Goal: Information Seeking & Learning: Learn about a topic

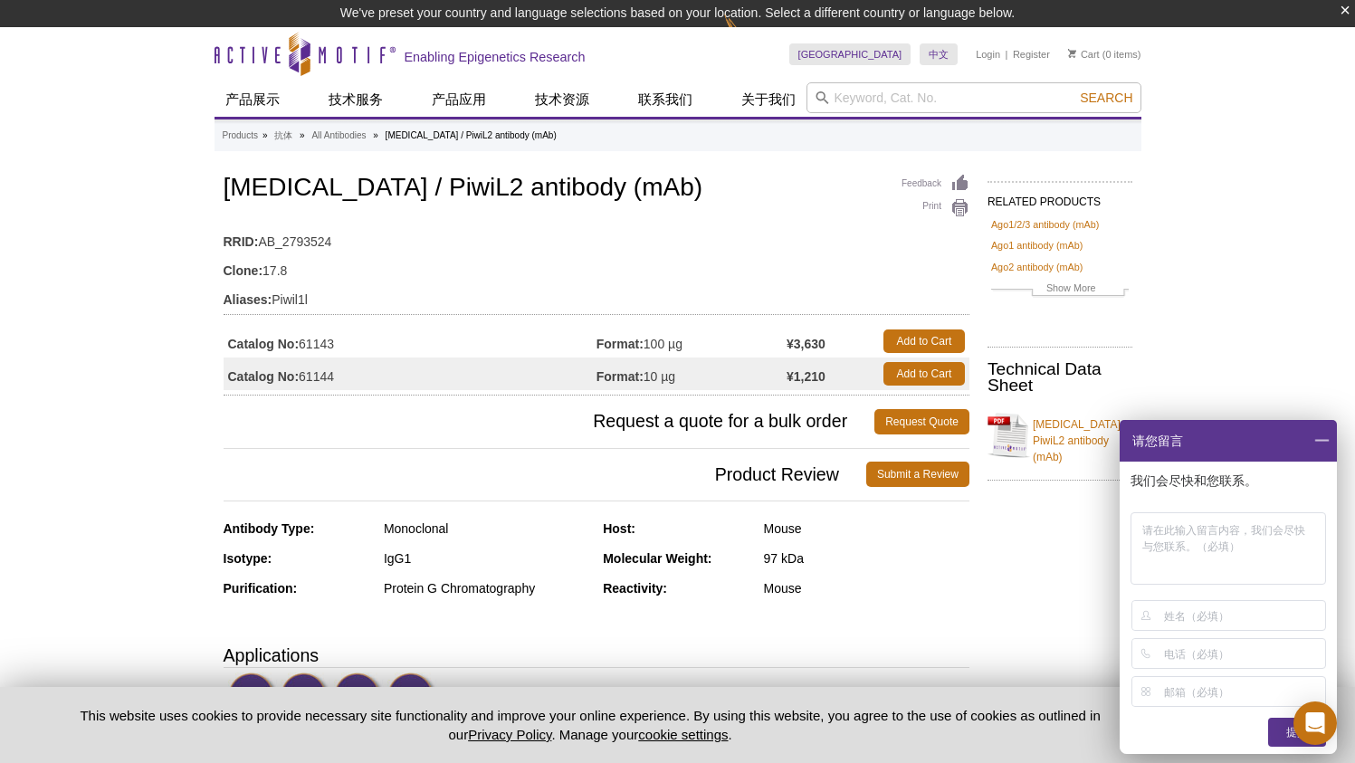
scroll to position [97, 0]
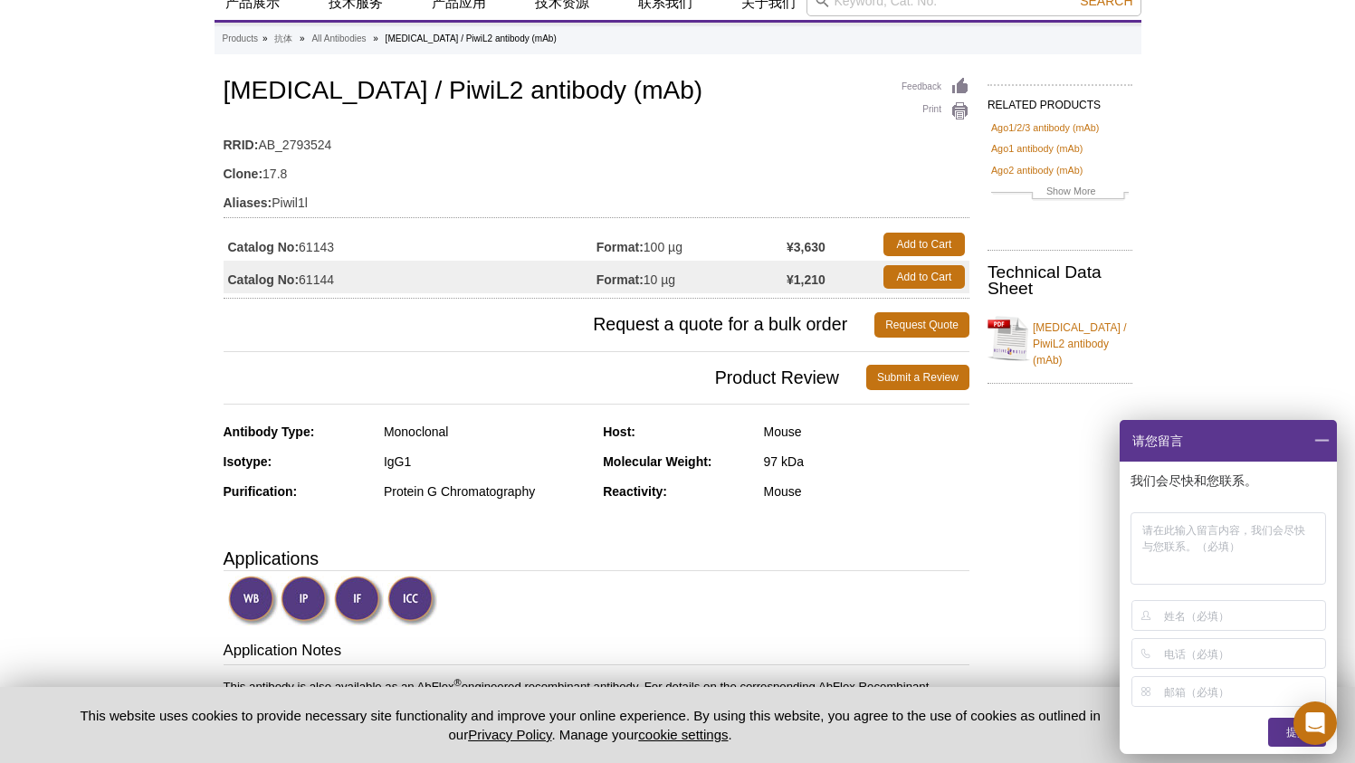
click at [1329, 440] on span at bounding box center [1321, 441] width 31 height 42
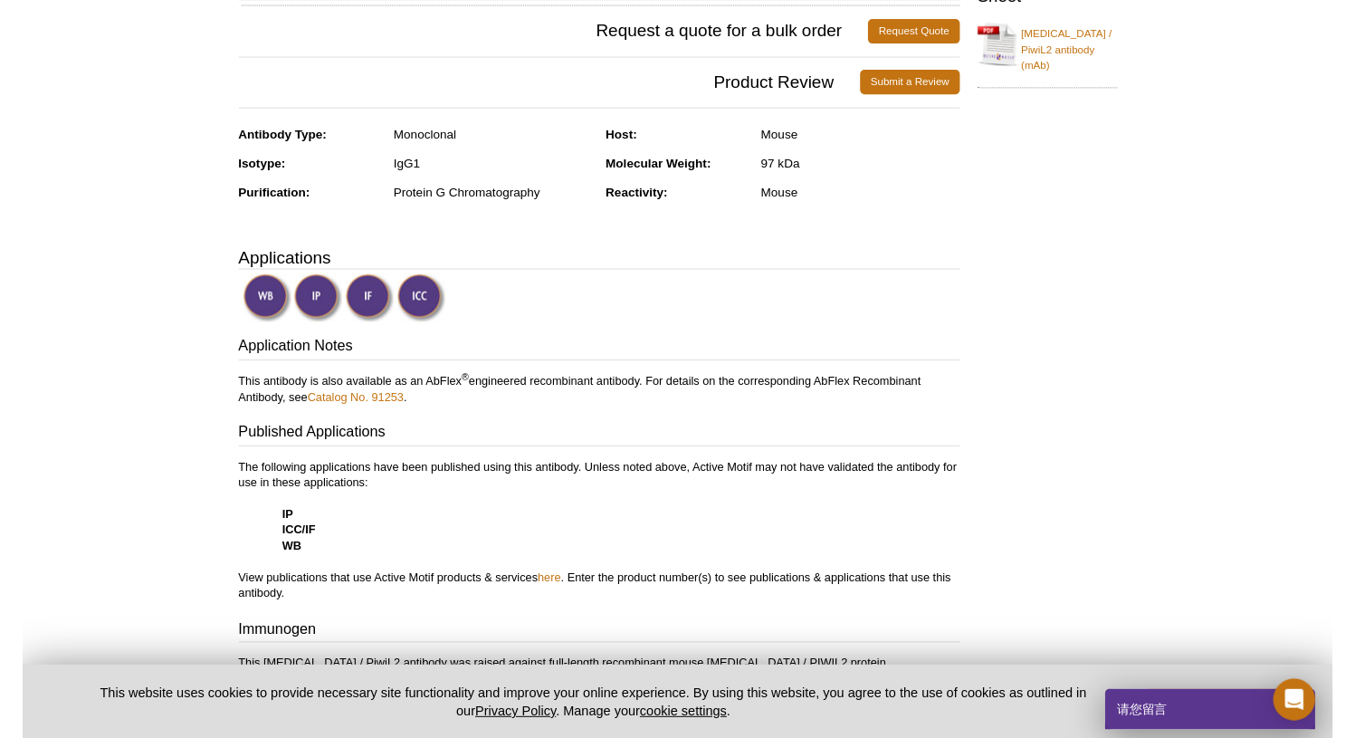
scroll to position [269, 0]
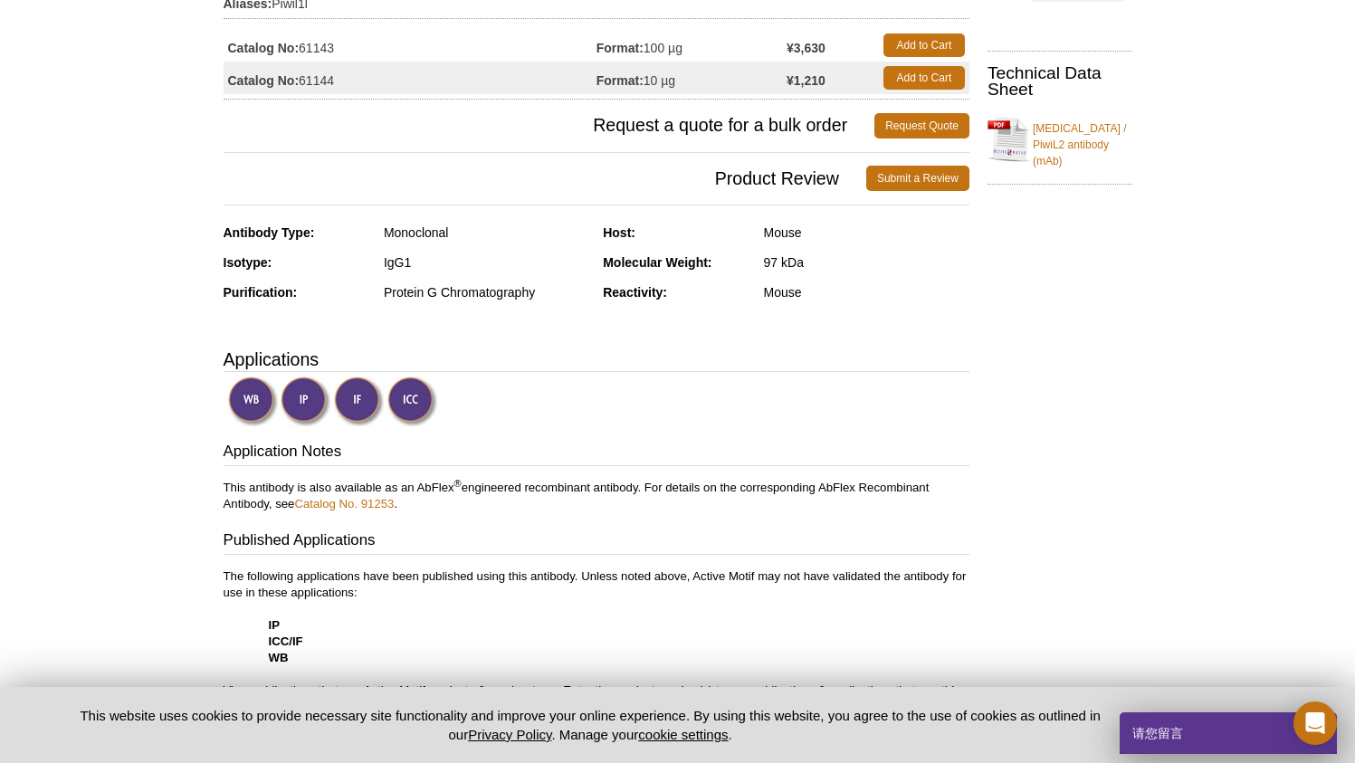
click at [1026, 136] on link "[MEDICAL_DATA] / PiwiL2 antibody (mAb)" at bounding box center [1060, 140] width 145 height 60
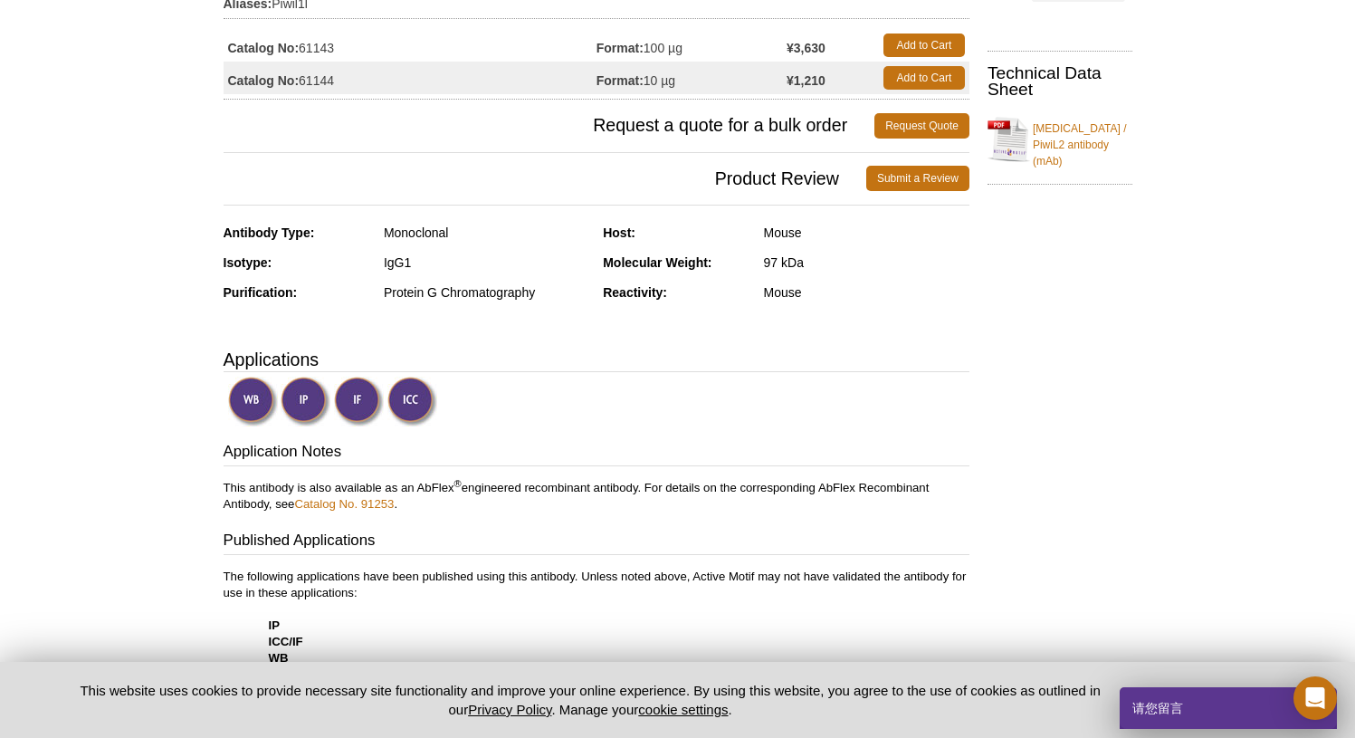
scroll to position [0, 0]
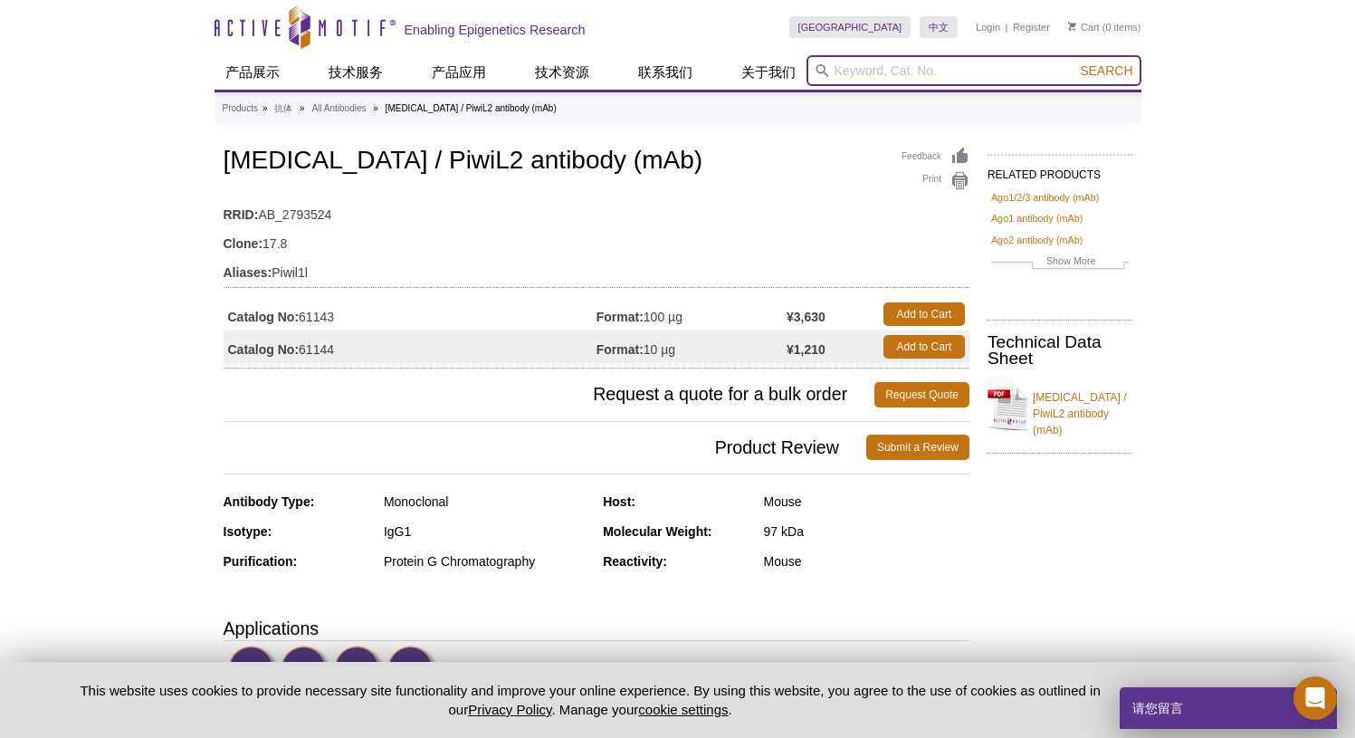
click at [931, 67] on input "search" at bounding box center [974, 70] width 335 height 31
click at [1039, 408] on link "[MEDICAL_DATA] / PiwiL2 antibody (mAb)" at bounding box center [1060, 408] width 145 height 60
click at [965, 73] on input "search" at bounding box center [974, 70] width 335 height 31
paste input "9"
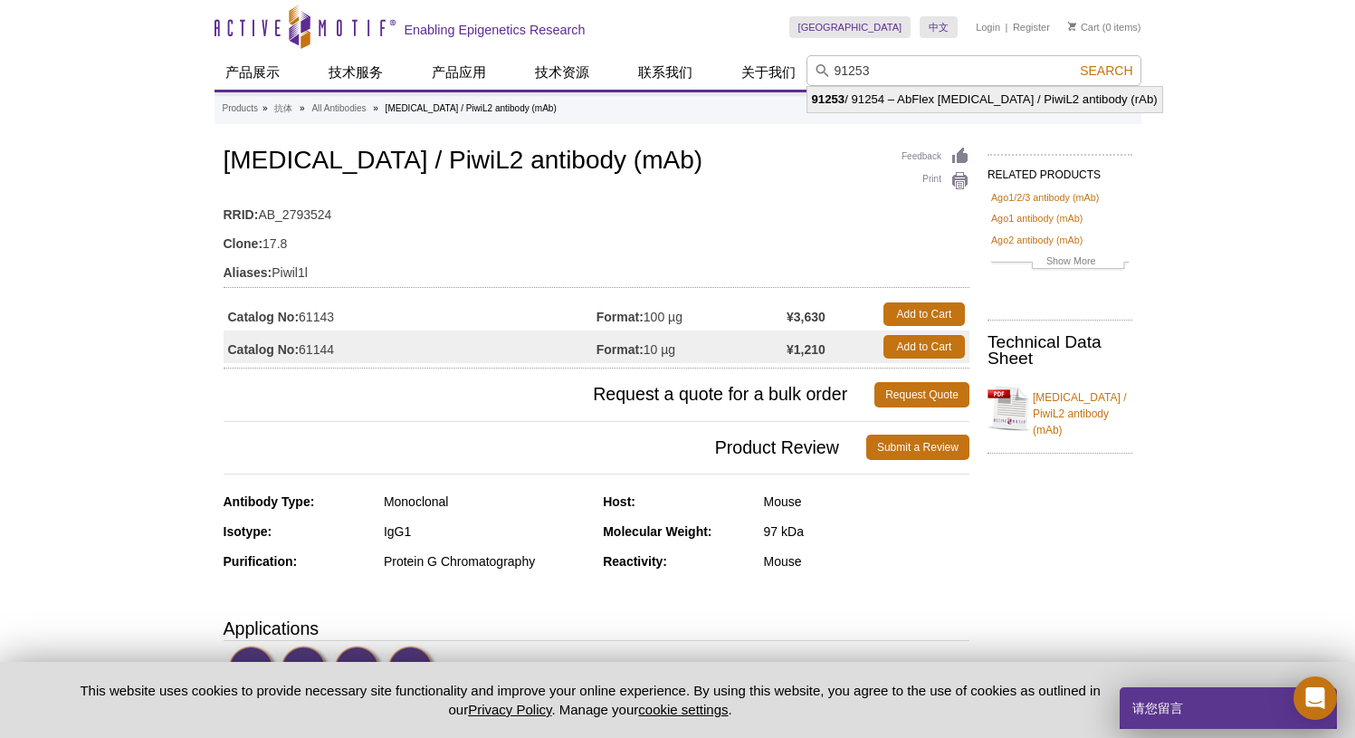
click at [988, 91] on li "91253 / 91254 – AbFlex [MEDICAL_DATA] / PiwiL2 antibody (rAb)" at bounding box center [984, 99] width 355 height 25
type input "91253 / 91254 – AbFlex [MEDICAL_DATA] / PiwiL2 antibody (rAb)"
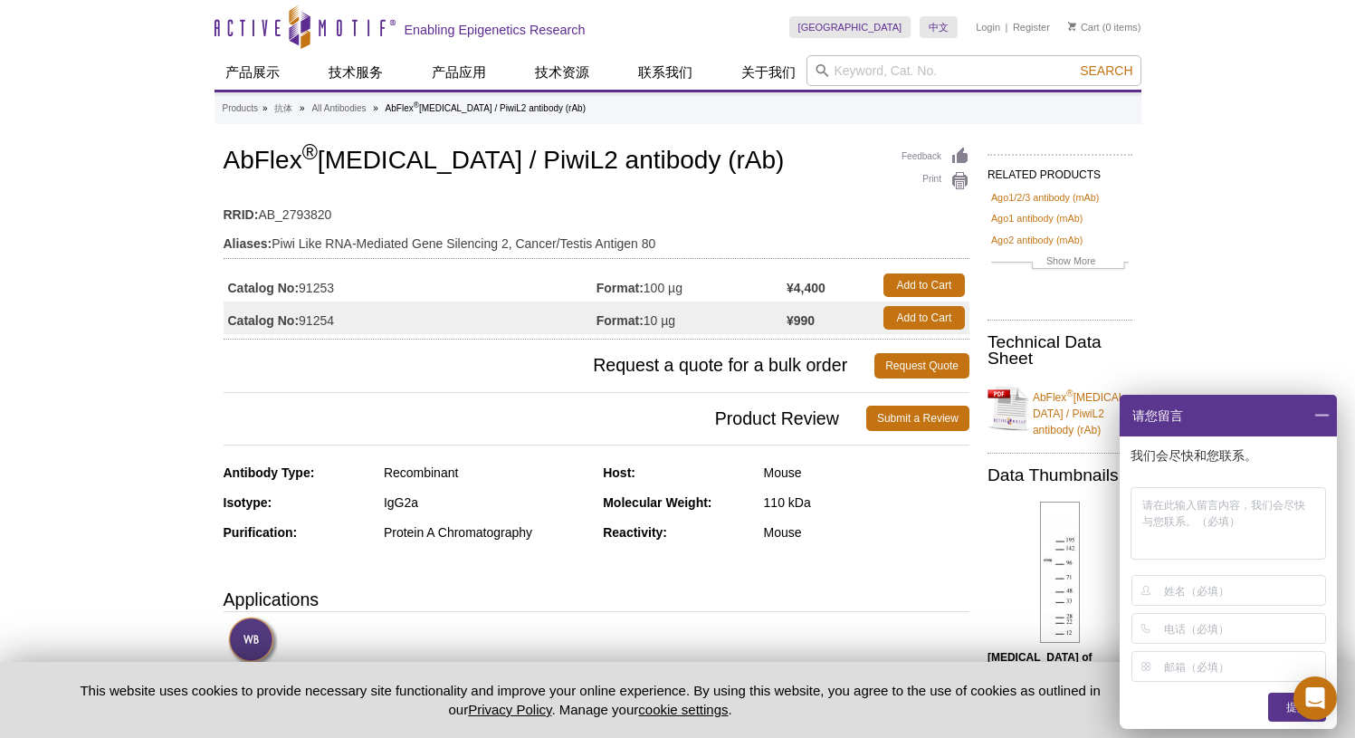
click at [1330, 418] on span at bounding box center [1321, 416] width 31 height 42
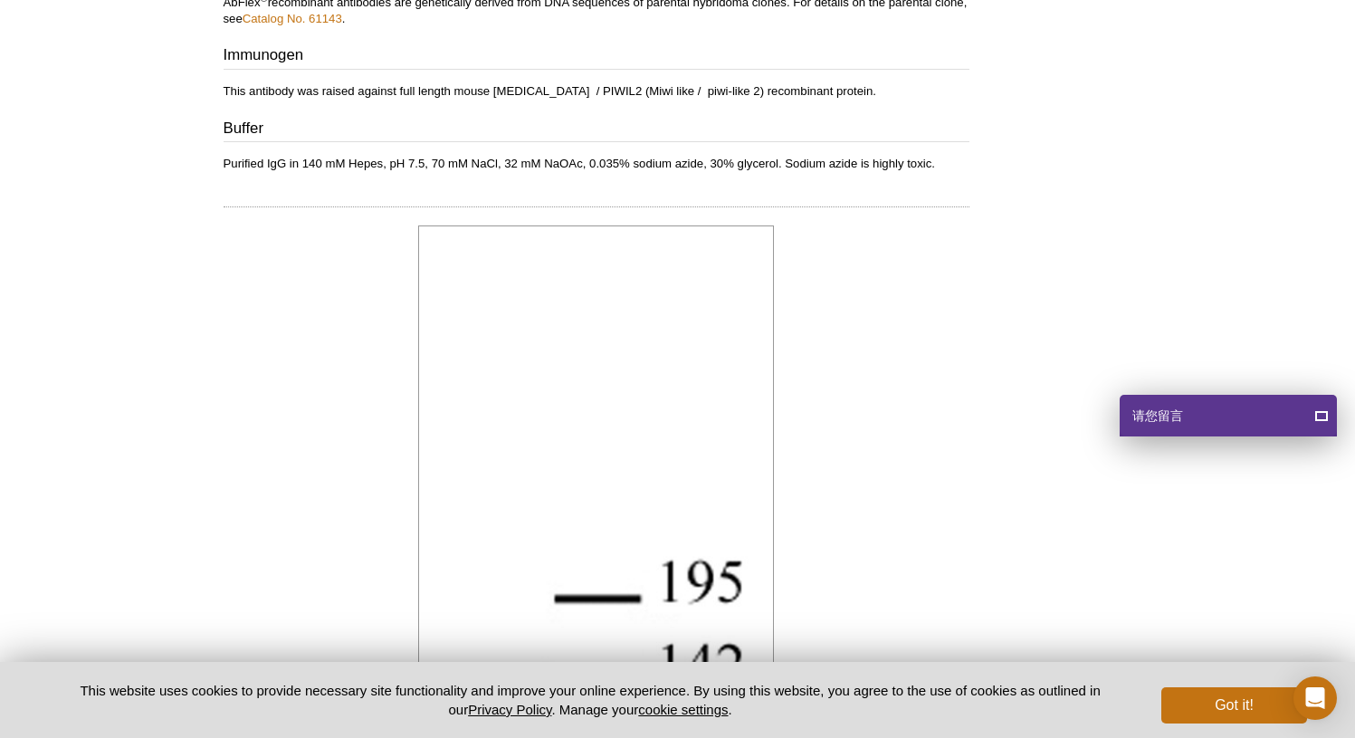
scroll to position [489, 0]
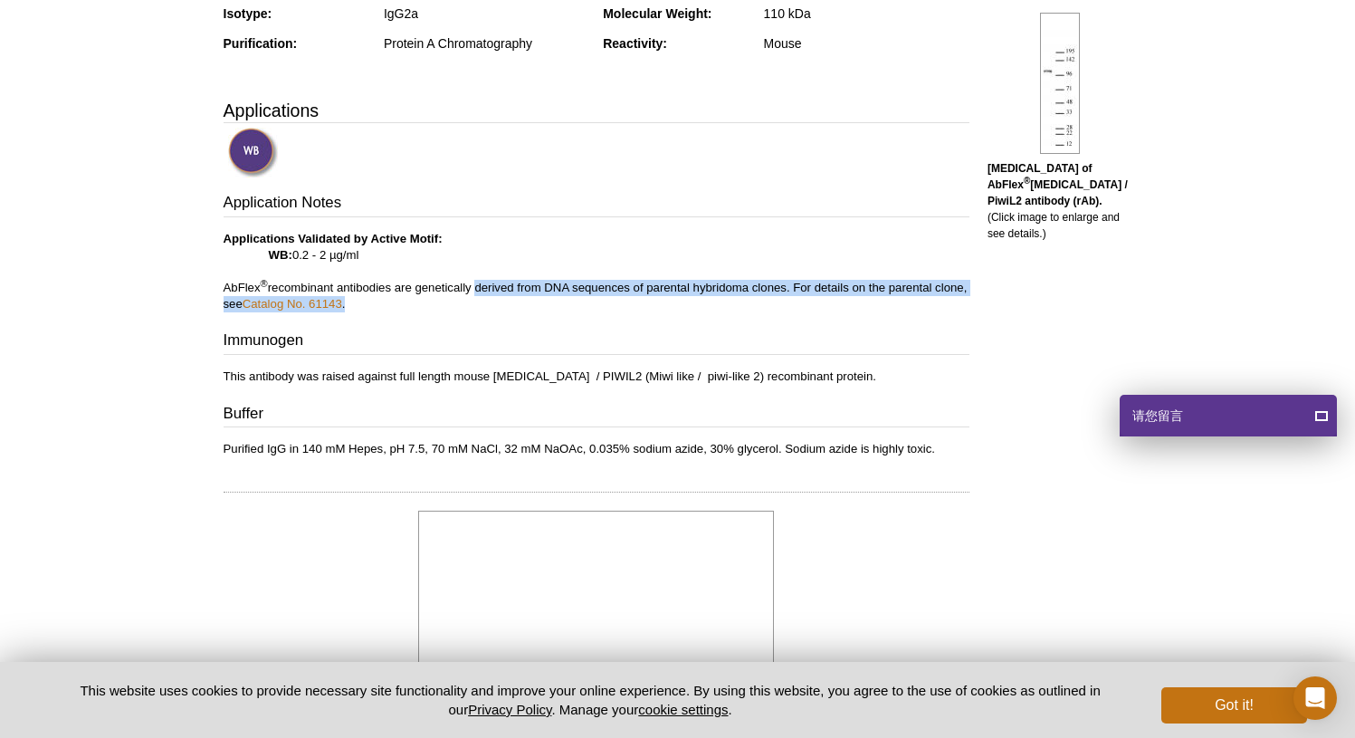
drag, startPoint x: 473, startPoint y: 282, endPoint x: 641, endPoint y: 295, distance: 168.9
click at [641, 295] on p "Applications Validated by Active Motif: WB: 0.2 - 2 µg/ml AbFlex ® recombinant …" at bounding box center [597, 271] width 746 height 81
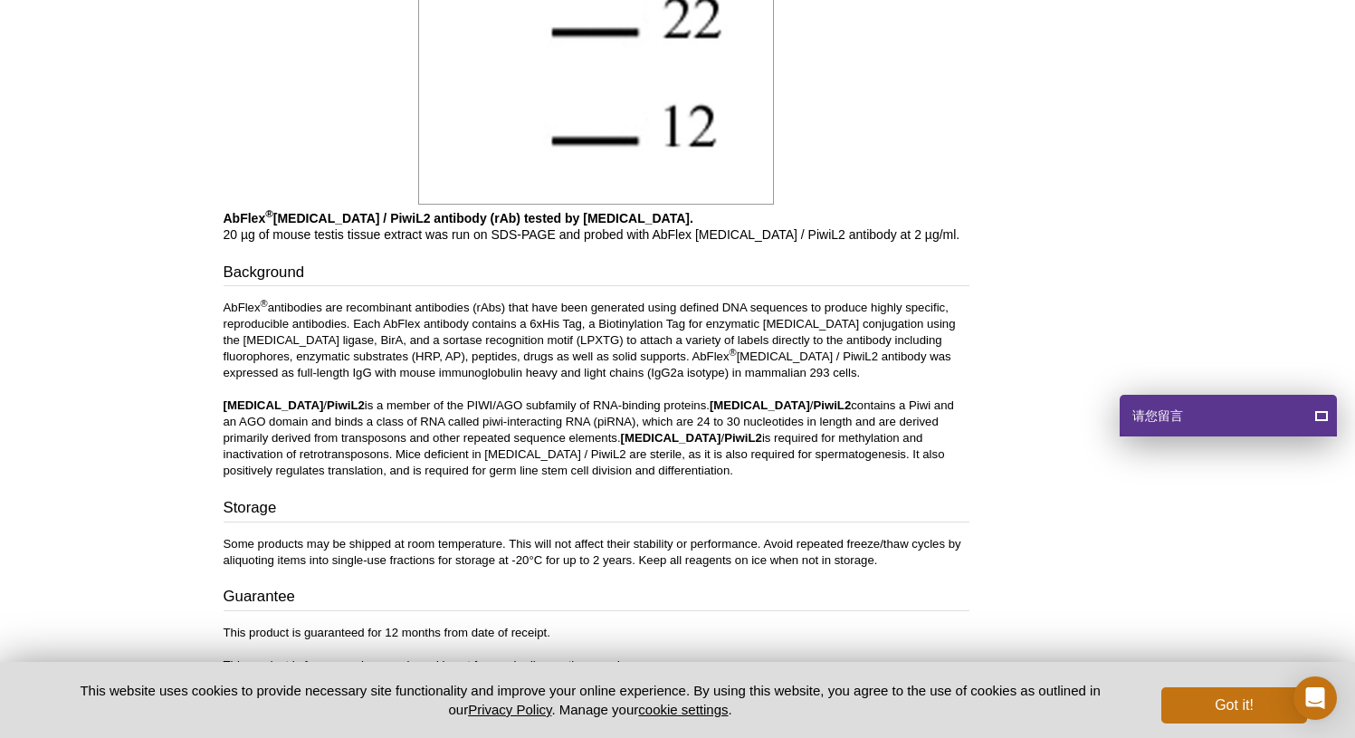
scroll to position [1982, 0]
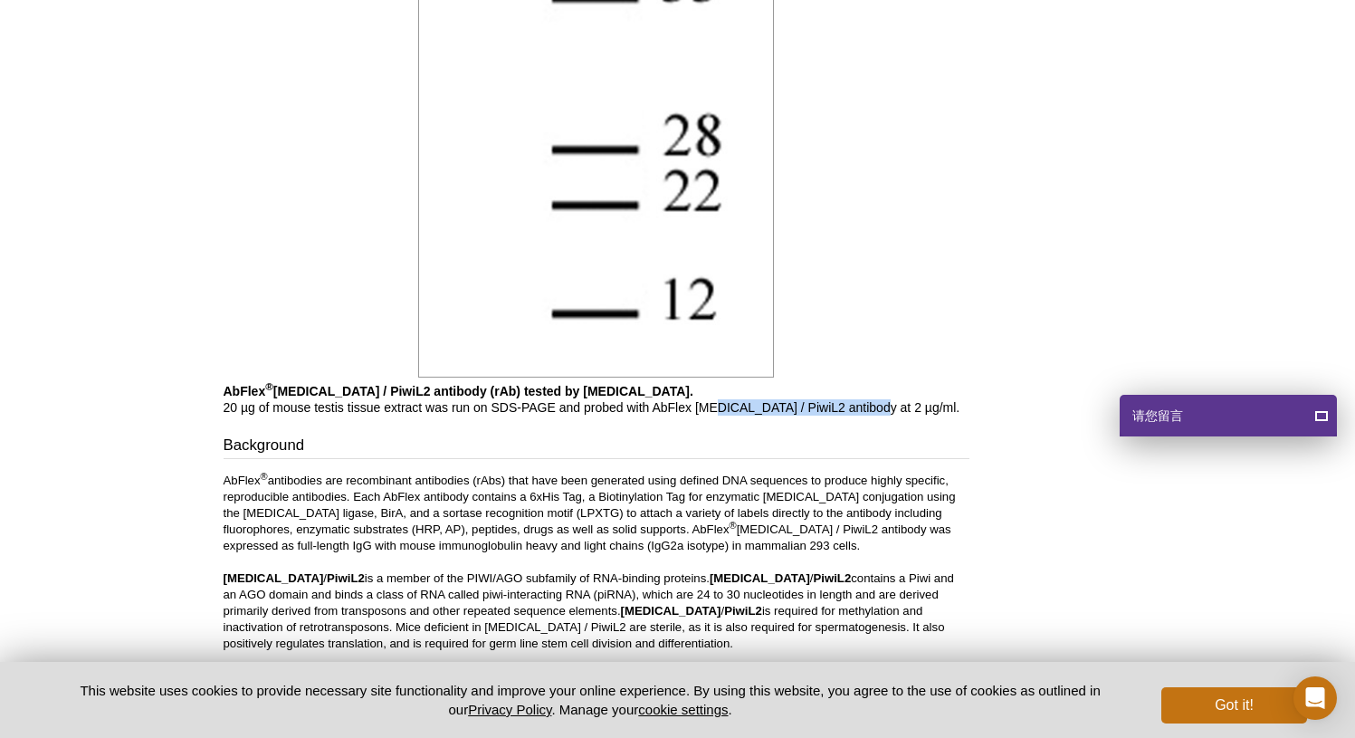
drag, startPoint x: 713, startPoint y: 409, endPoint x: 860, endPoint y: 411, distance: 146.7
click at [860, 411] on p "AbFlex ® Mili / PiwiL2 antibody (rAb) tested by Western blot. 20 µg of mouse te…" at bounding box center [597, 399] width 746 height 33
drag, startPoint x: 829, startPoint y: 406, endPoint x: 854, endPoint y: 410, distance: 24.7
click at [854, 410] on p "AbFlex ® Mili / PiwiL2 antibody (rAb) tested by Western blot. 20 µg of mouse te…" at bounding box center [597, 399] width 746 height 33
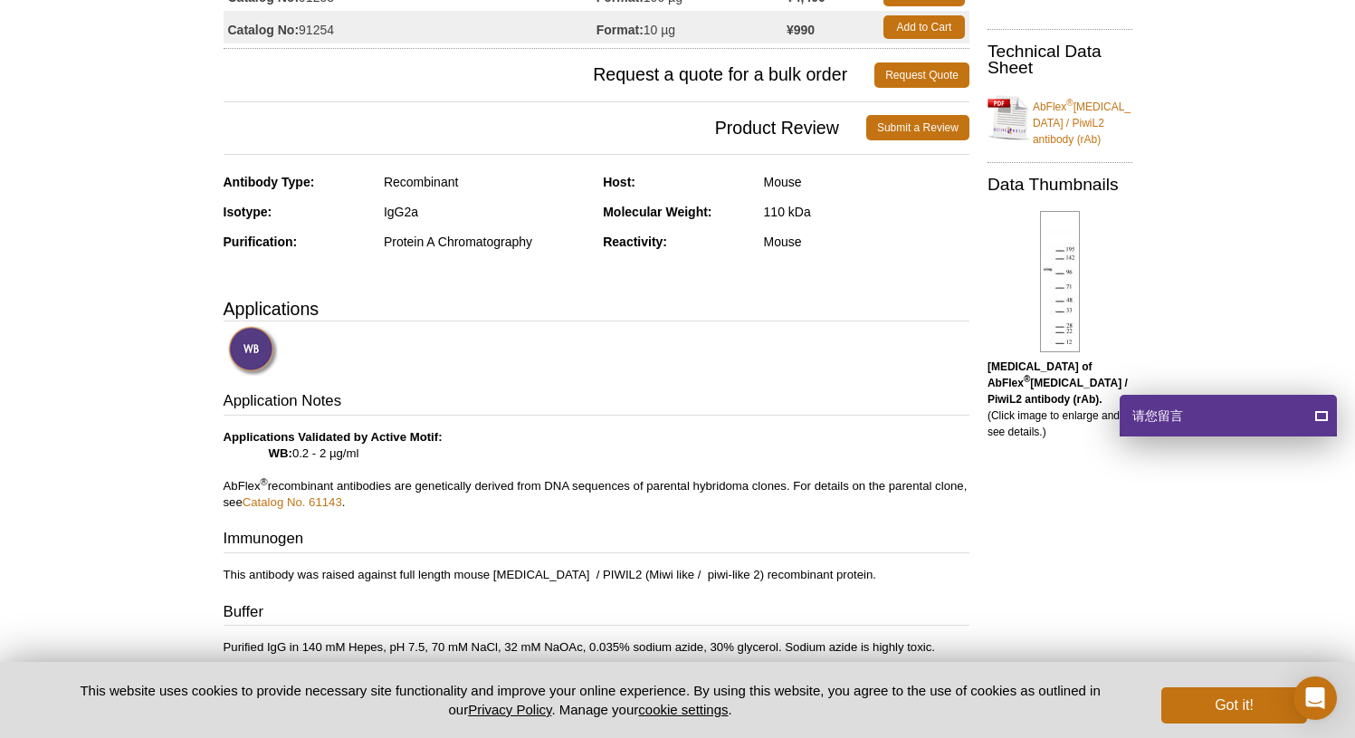
scroll to position [0, 0]
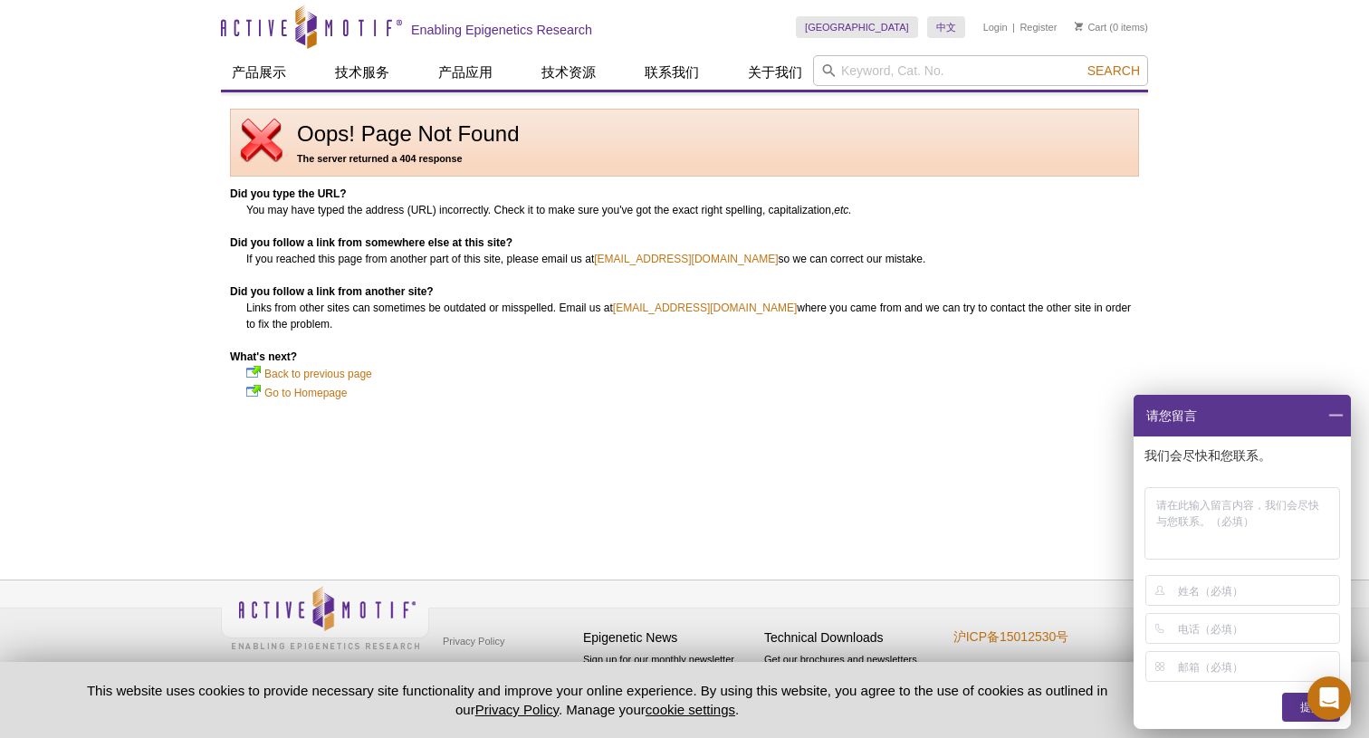
click at [1337, 414] on span at bounding box center [1335, 416] width 31 height 42
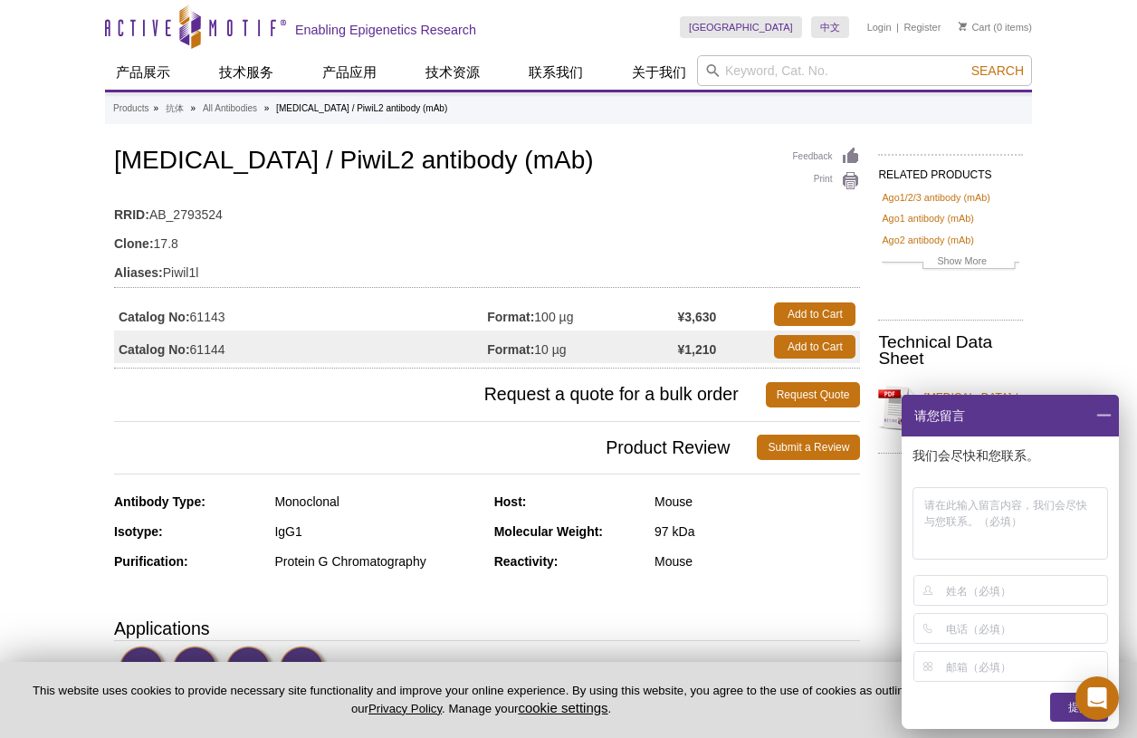
click at [1099, 419] on span at bounding box center [1103, 416] width 31 height 42
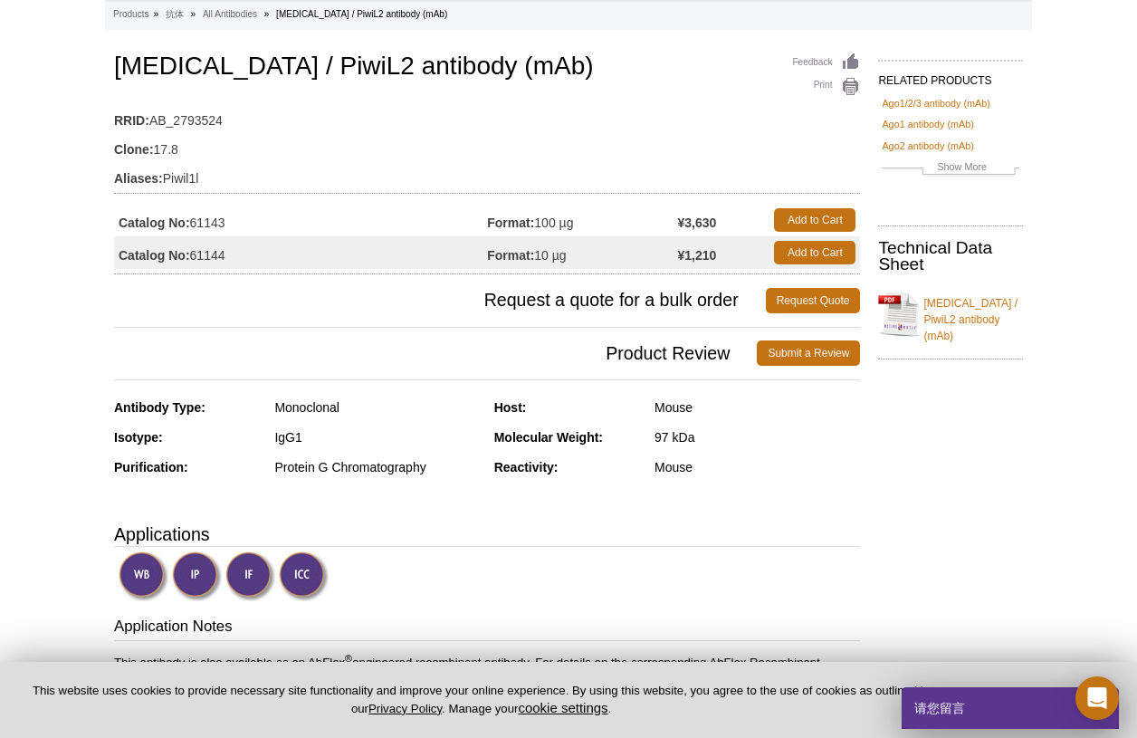
scroll to position [314, 0]
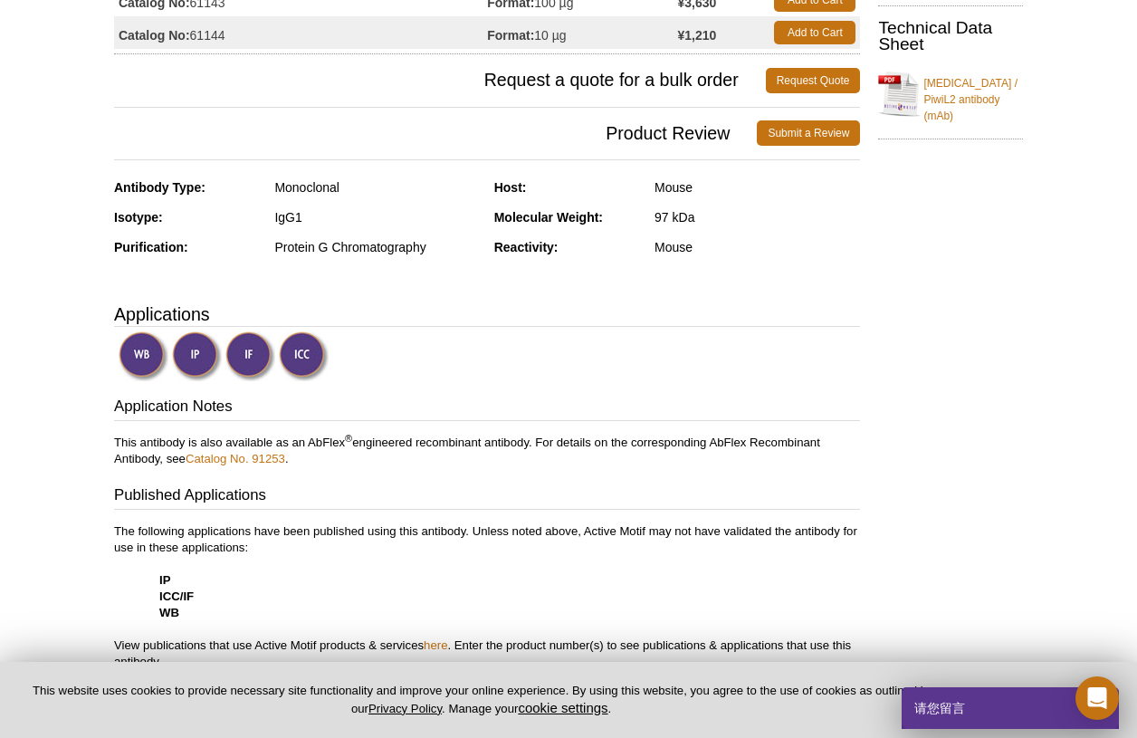
click at [241, 353] on img at bounding box center [250, 356] width 50 height 50
click at [259, 357] on img at bounding box center [250, 356] width 50 height 50
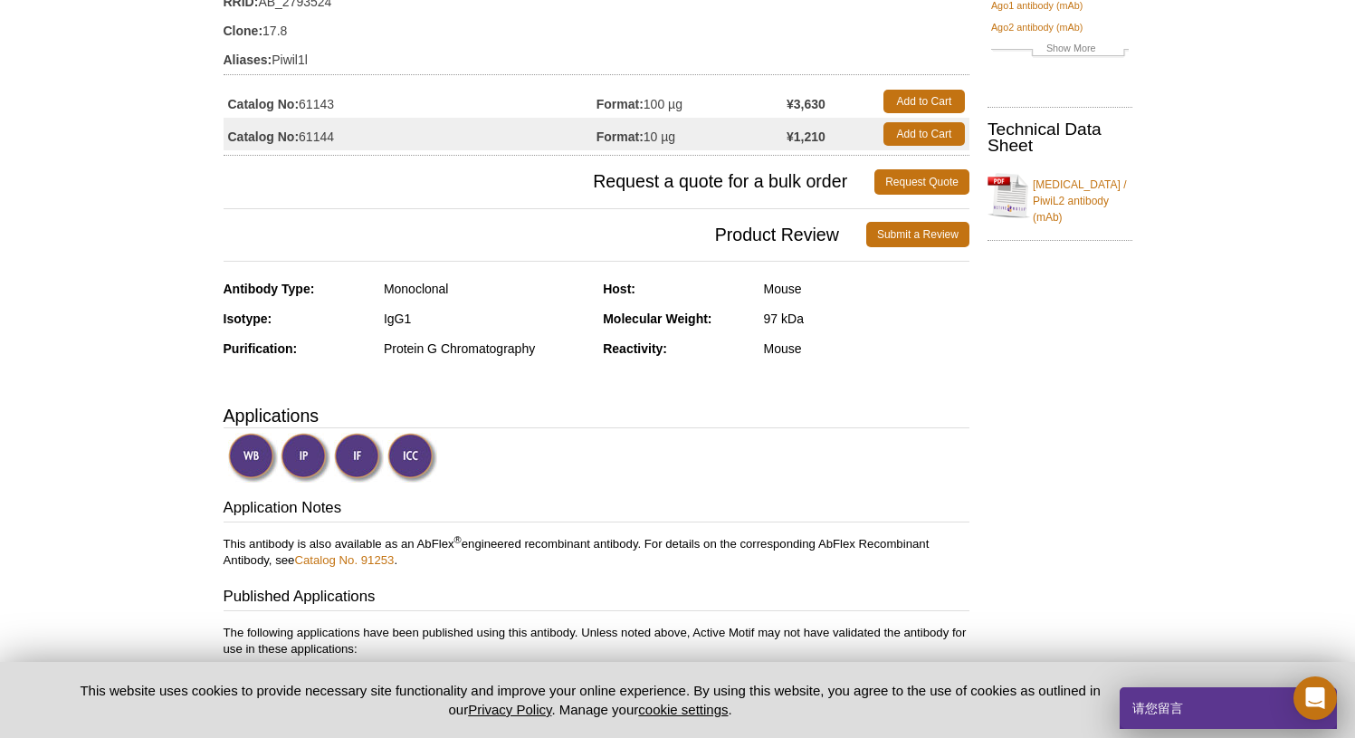
scroll to position [0, 0]
